Goal: Find specific page/section

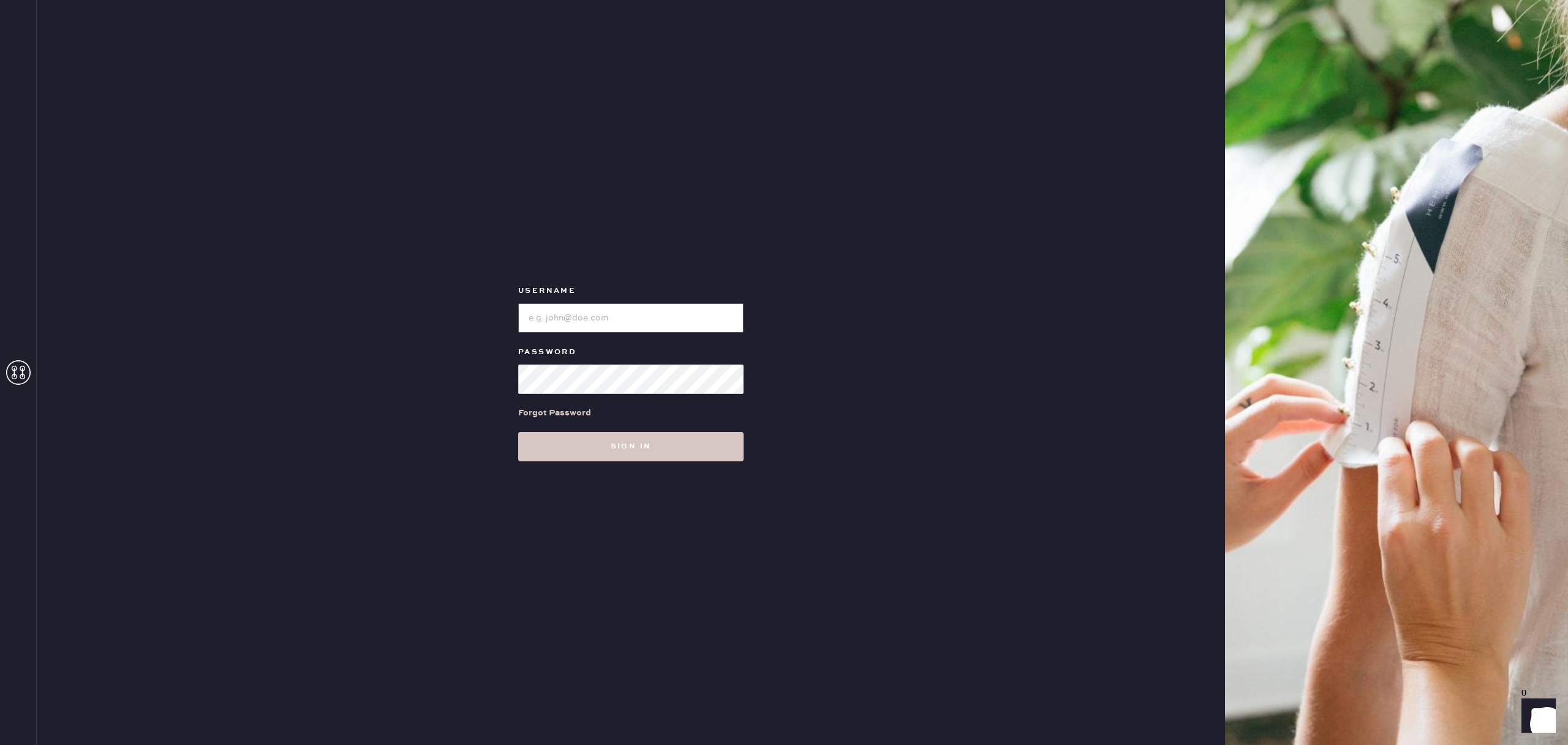
type input "reformationsouthcoastplaza"
click at [694, 1] on div "Username Password Forgot Password Sign in" at bounding box center [631, 372] width 1188 height 745
click at [665, 430] on div "Forgot Password" at bounding box center [631, 412] width 225 height 38
click at [664, 439] on button "Sign in" at bounding box center [631, 446] width 225 height 30
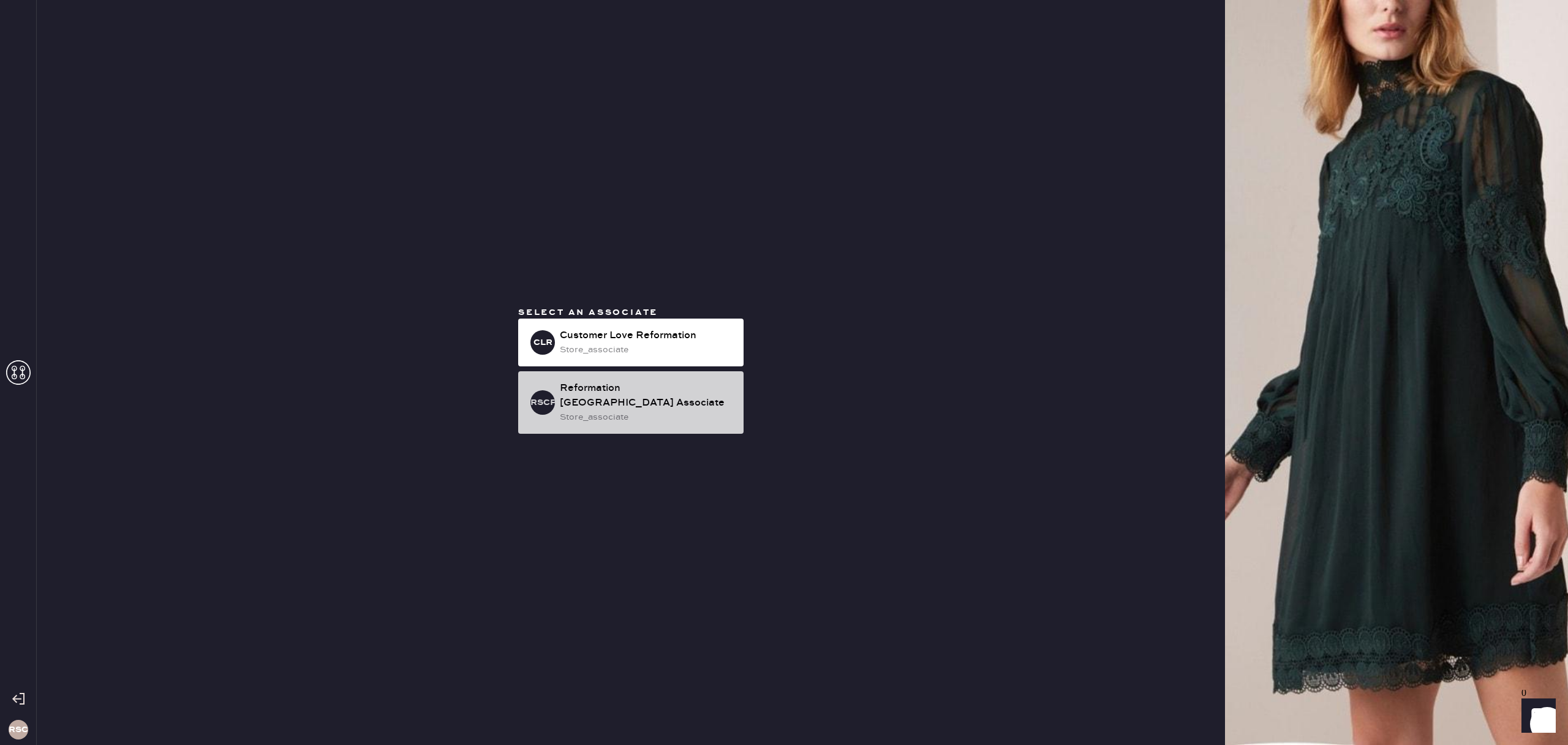
click at [649, 414] on div "store_associate" at bounding box center [647, 416] width 174 height 13
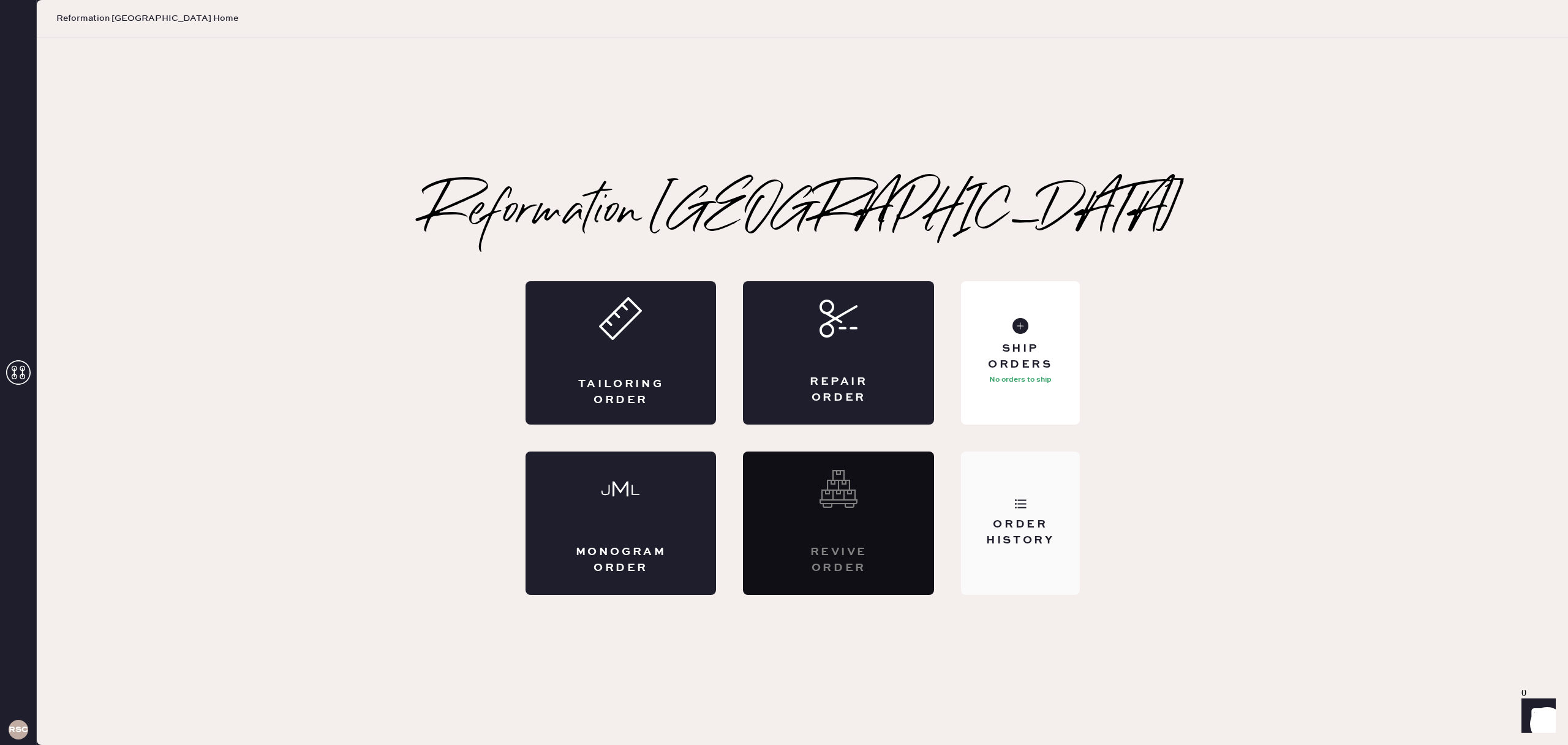
click at [1004, 501] on div "Order History" at bounding box center [1020, 523] width 118 height 143
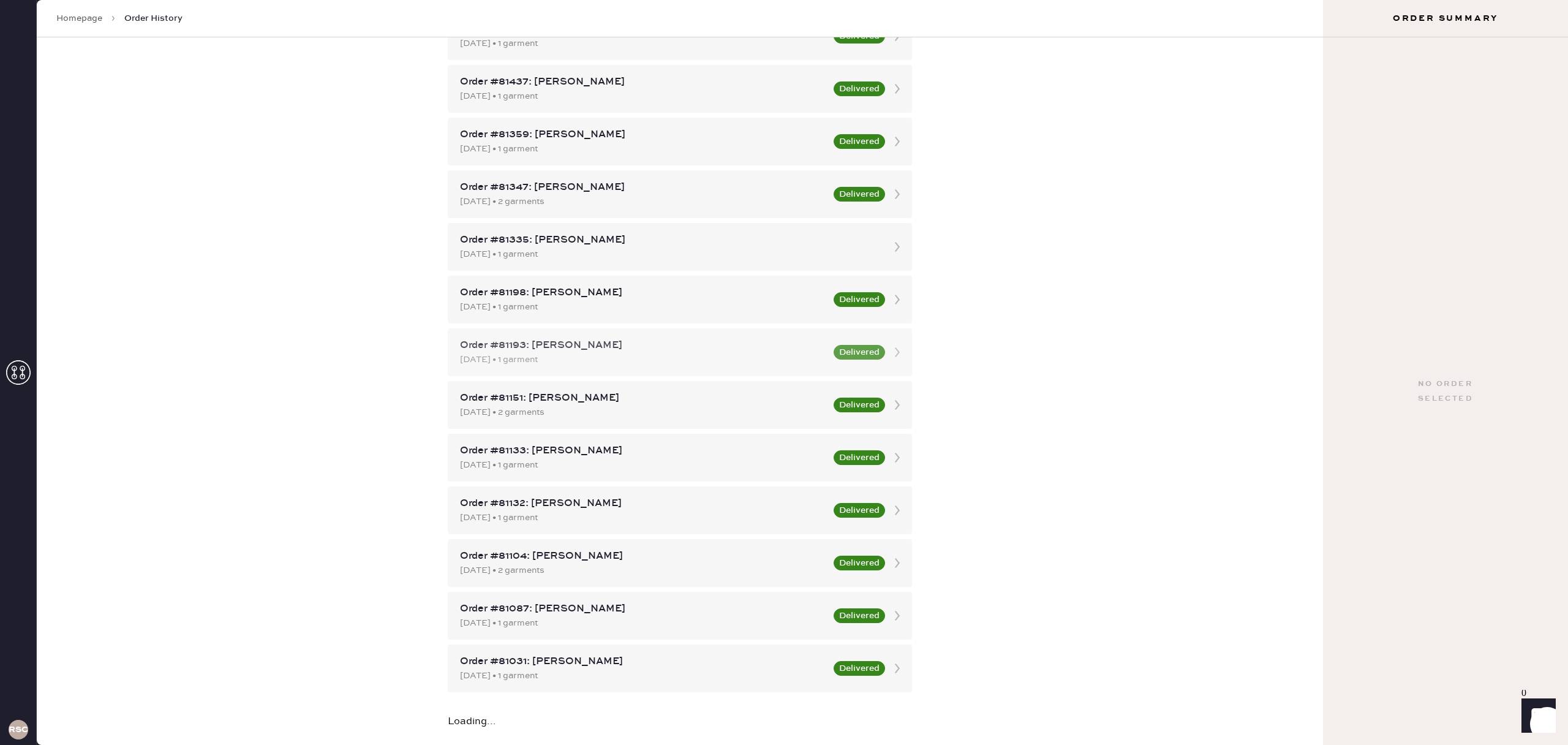
scroll to position [797, 0]
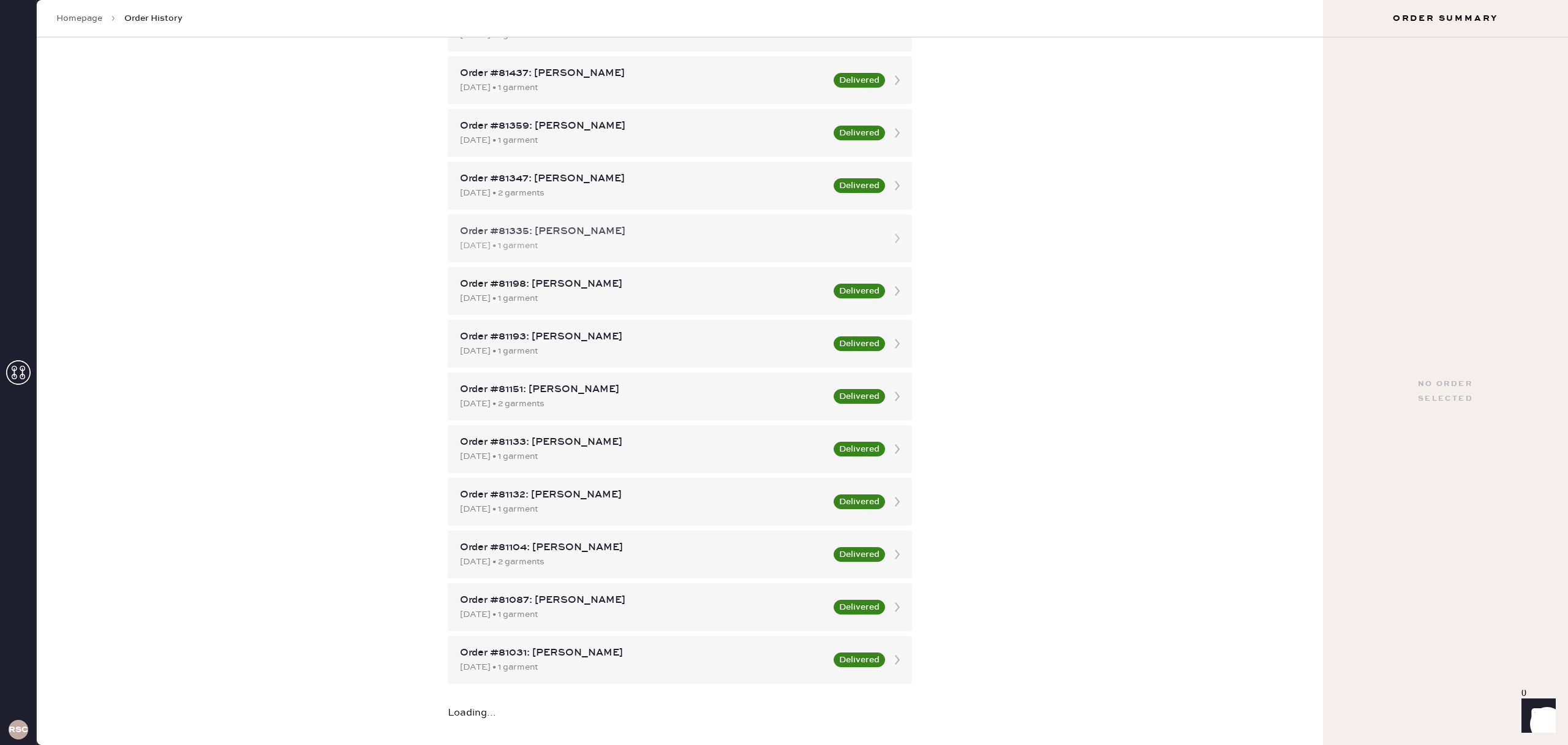
click at [672, 233] on div "Order #81335: [PERSON_NAME]" at bounding box center [669, 231] width 418 height 15
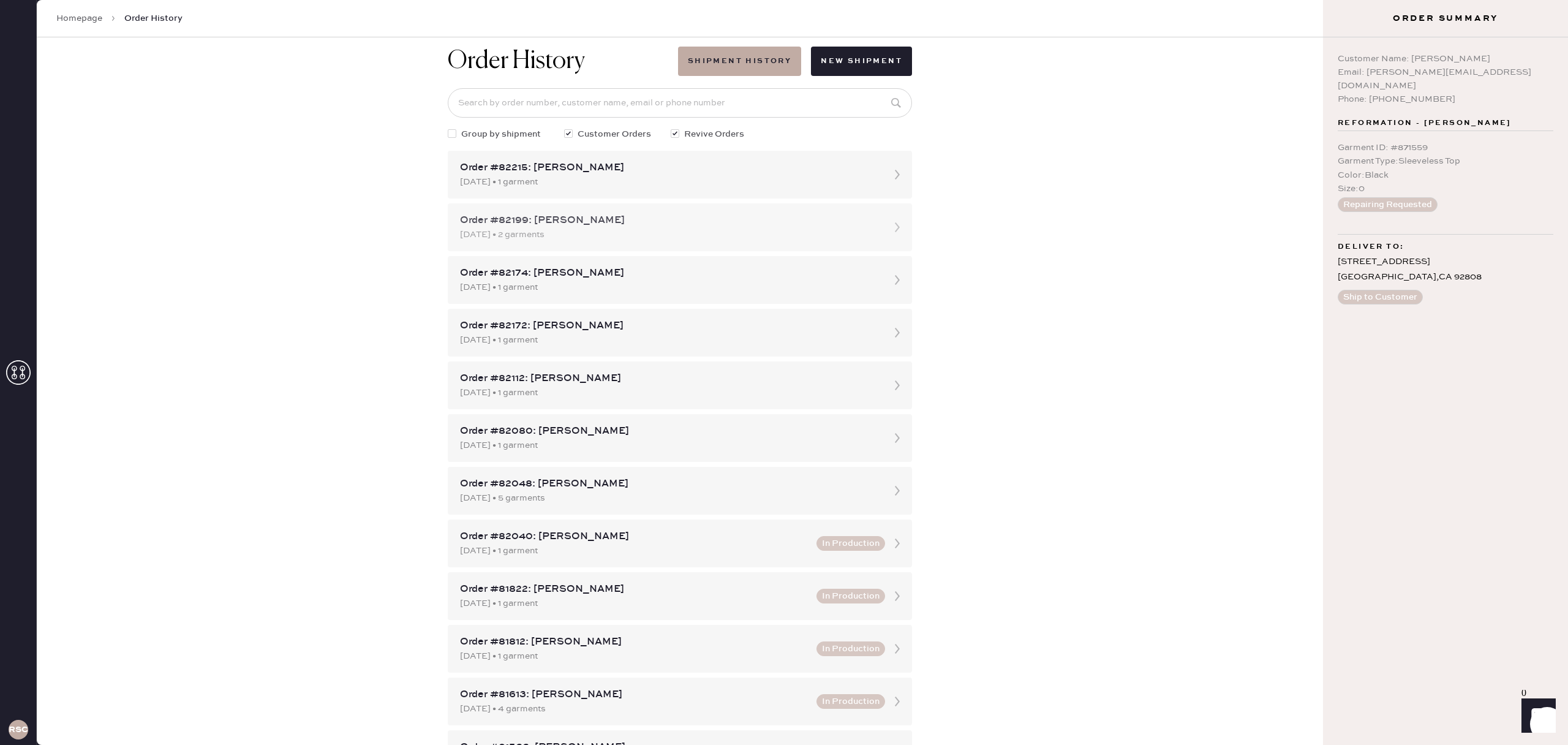
scroll to position [61, 0]
